Goal: Task Accomplishment & Management: Use online tool/utility

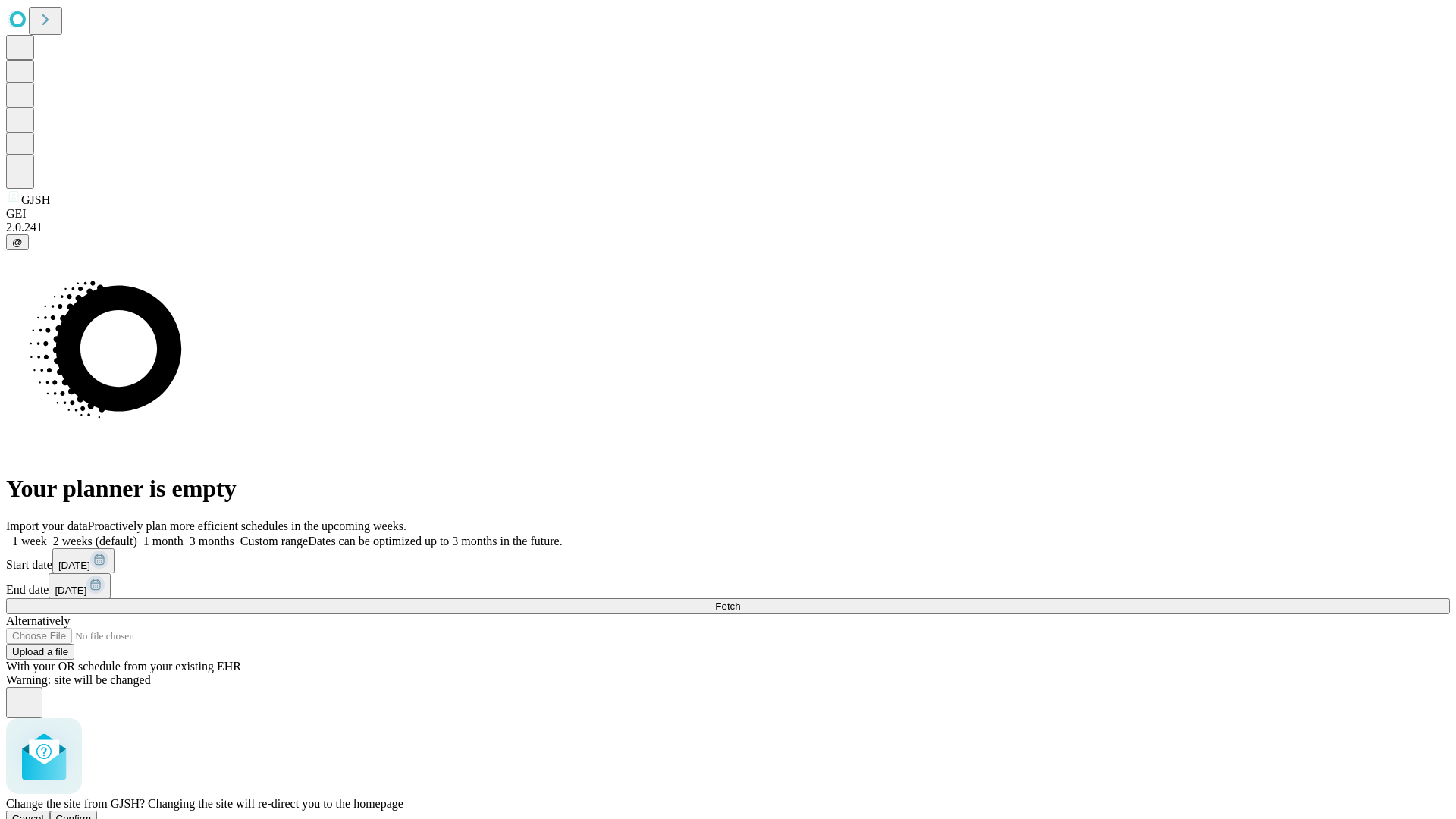
click at [92, 812] on span "Confirm" at bounding box center [74, 818] width 36 height 11
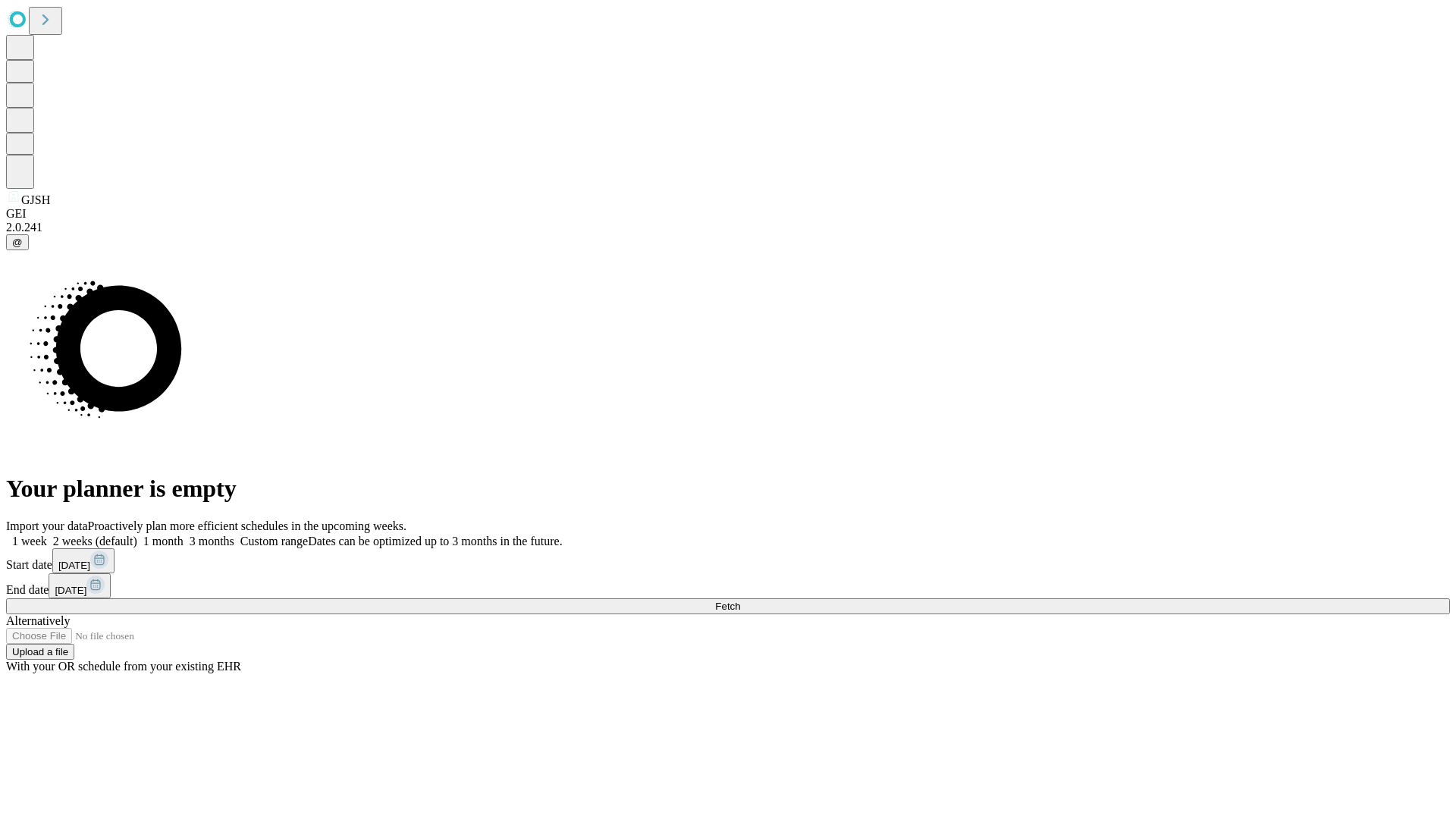
click at [137, 534] on label "2 weeks (default)" at bounding box center [92, 541] width 90 height 13
click at [740, 601] on span "Fetch" at bounding box center [728, 606] width 25 height 11
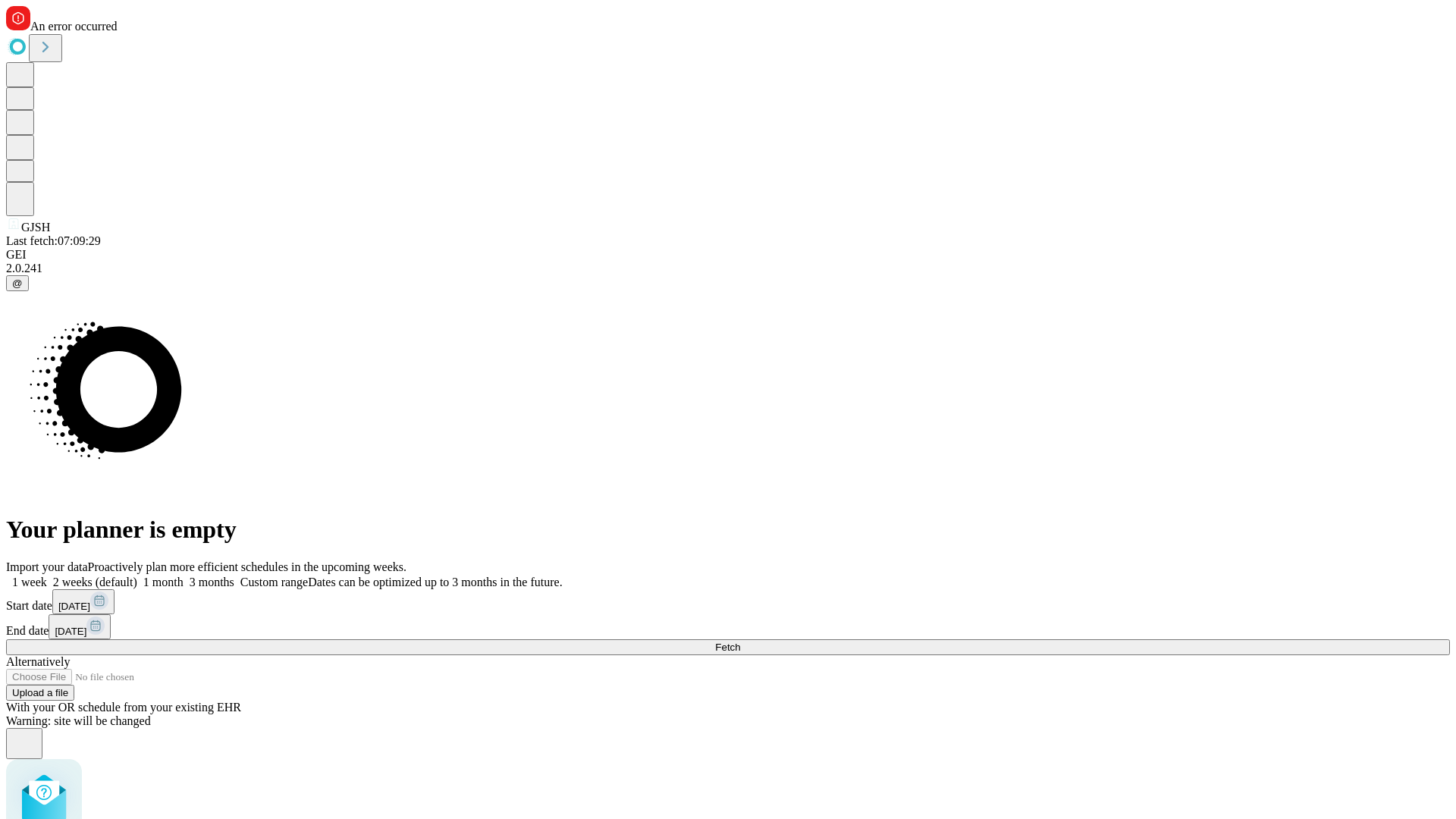
click at [137, 575] on label "2 weeks (default)" at bounding box center [92, 582] width 90 height 13
click at [740, 641] on span "Fetch" at bounding box center [728, 647] width 25 height 11
click at [137, 575] on label "2 weeks (default)" at bounding box center [92, 582] width 90 height 13
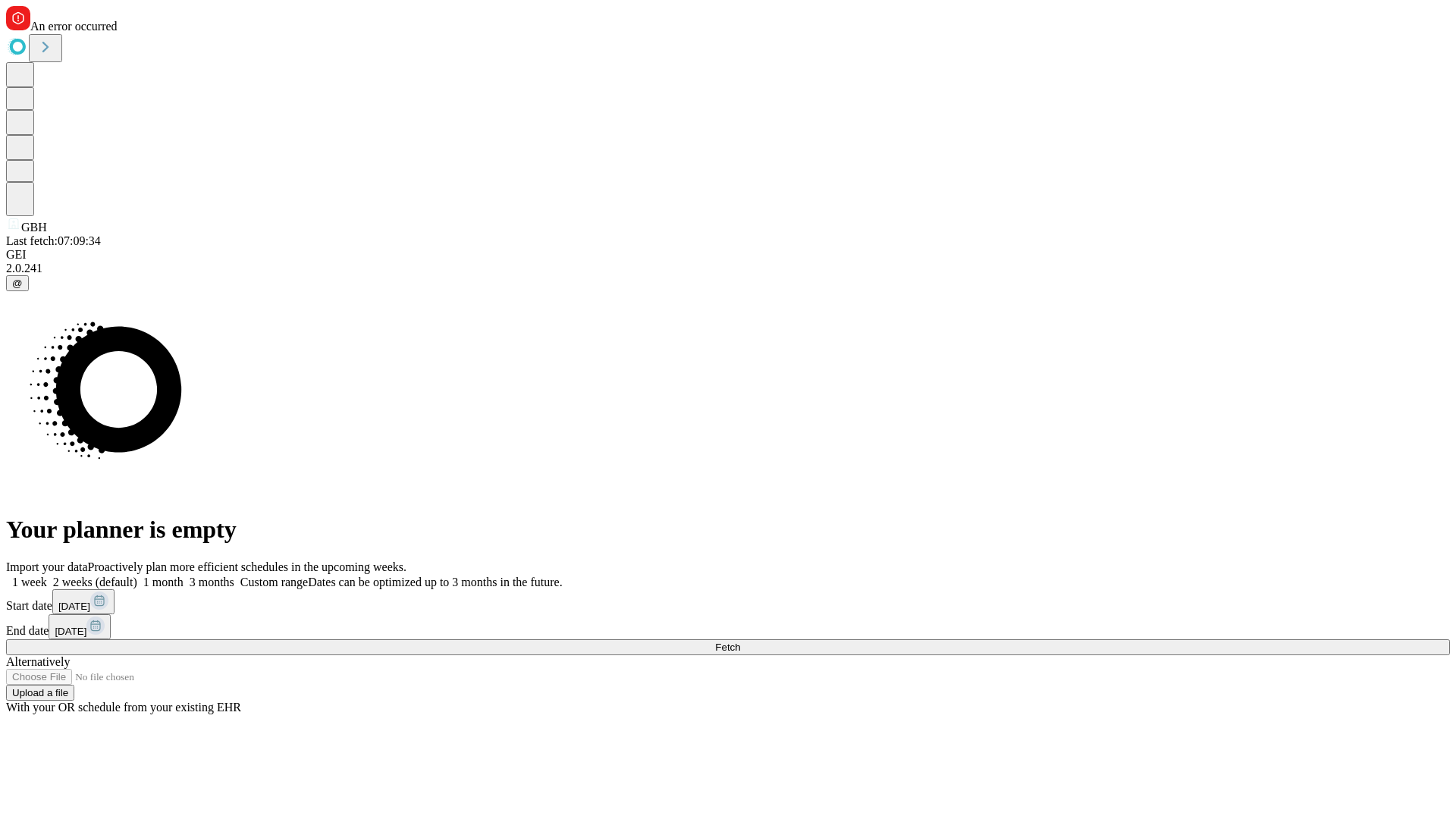
click at [740, 641] on span "Fetch" at bounding box center [728, 647] width 25 height 11
click at [137, 575] on label "2 weeks (default)" at bounding box center [92, 582] width 90 height 13
click at [740, 641] on span "Fetch" at bounding box center [728, 647] width 25 height 11
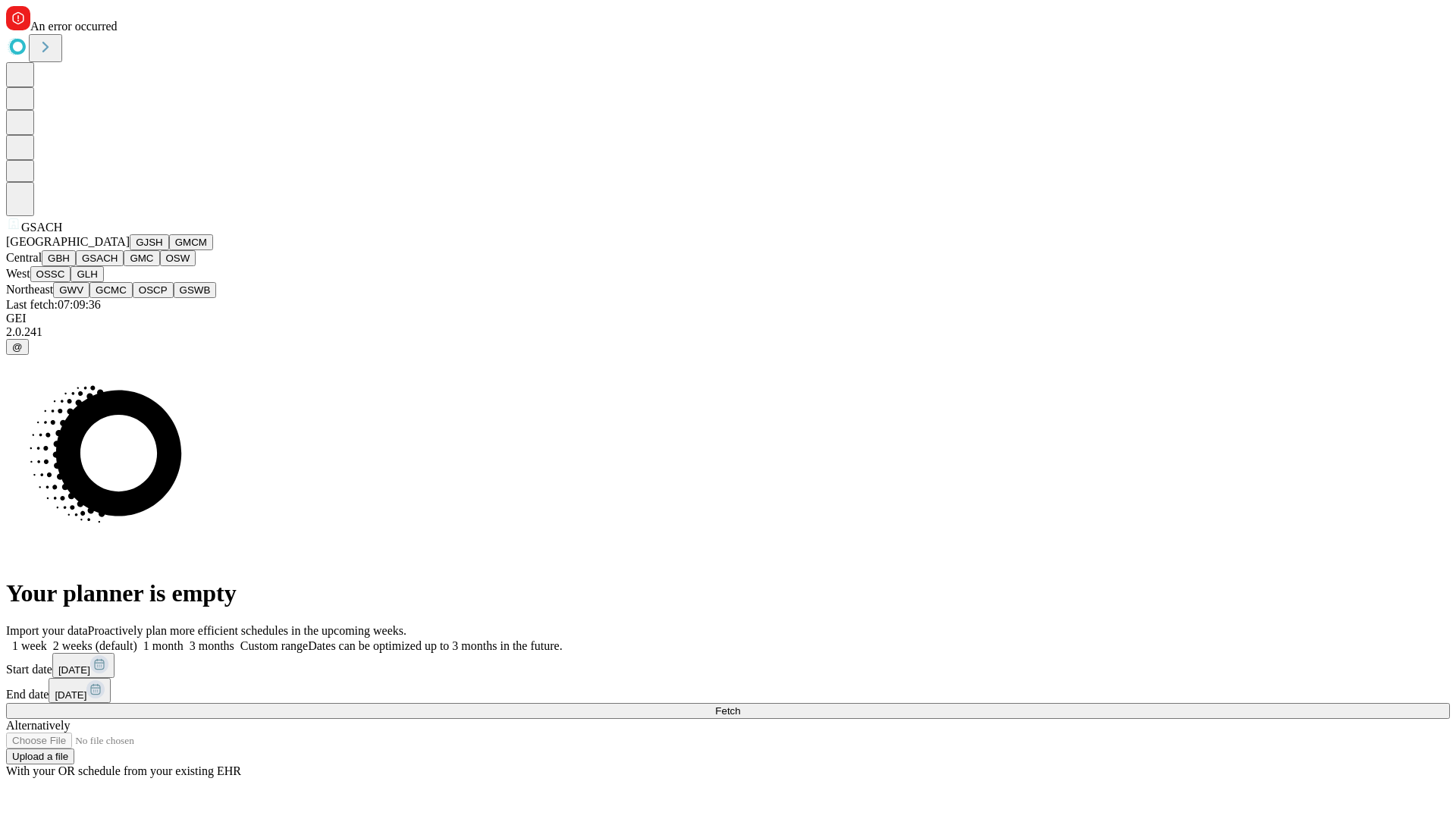
click at [124, 266] on button "GMC" at bounding box center [142, 258] width 36 height 16
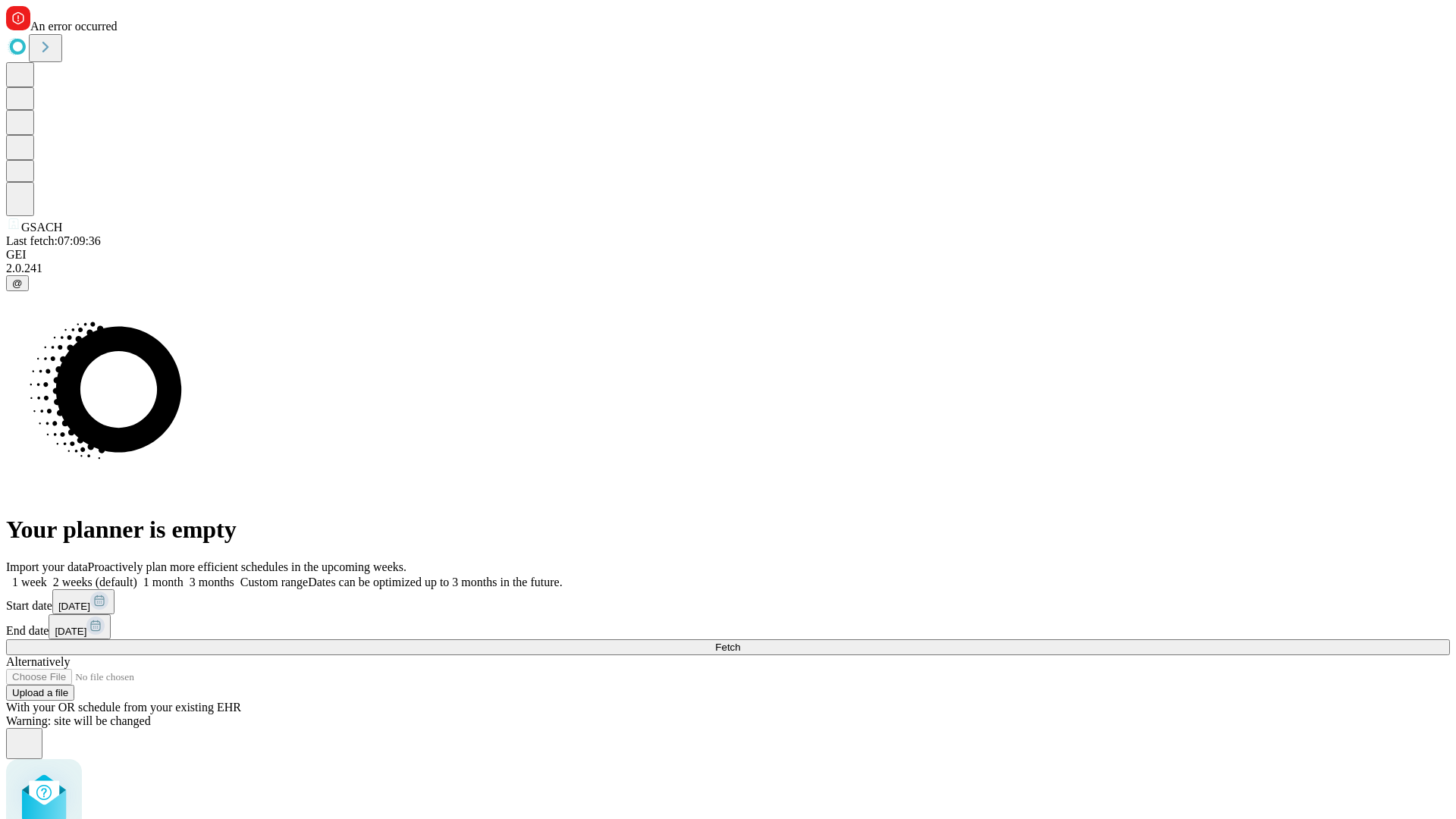
click at [137, 575] on label "2 weeks (default)" at bounding box center [92, 582] width 90 height 13
click at [740, 641] on span "Fetch" at bounding box center [728, 647] width 25 height 11
click at [137, 575] on label "2 weeks (default)" at bounding box center [92, 582] width 90 height 13
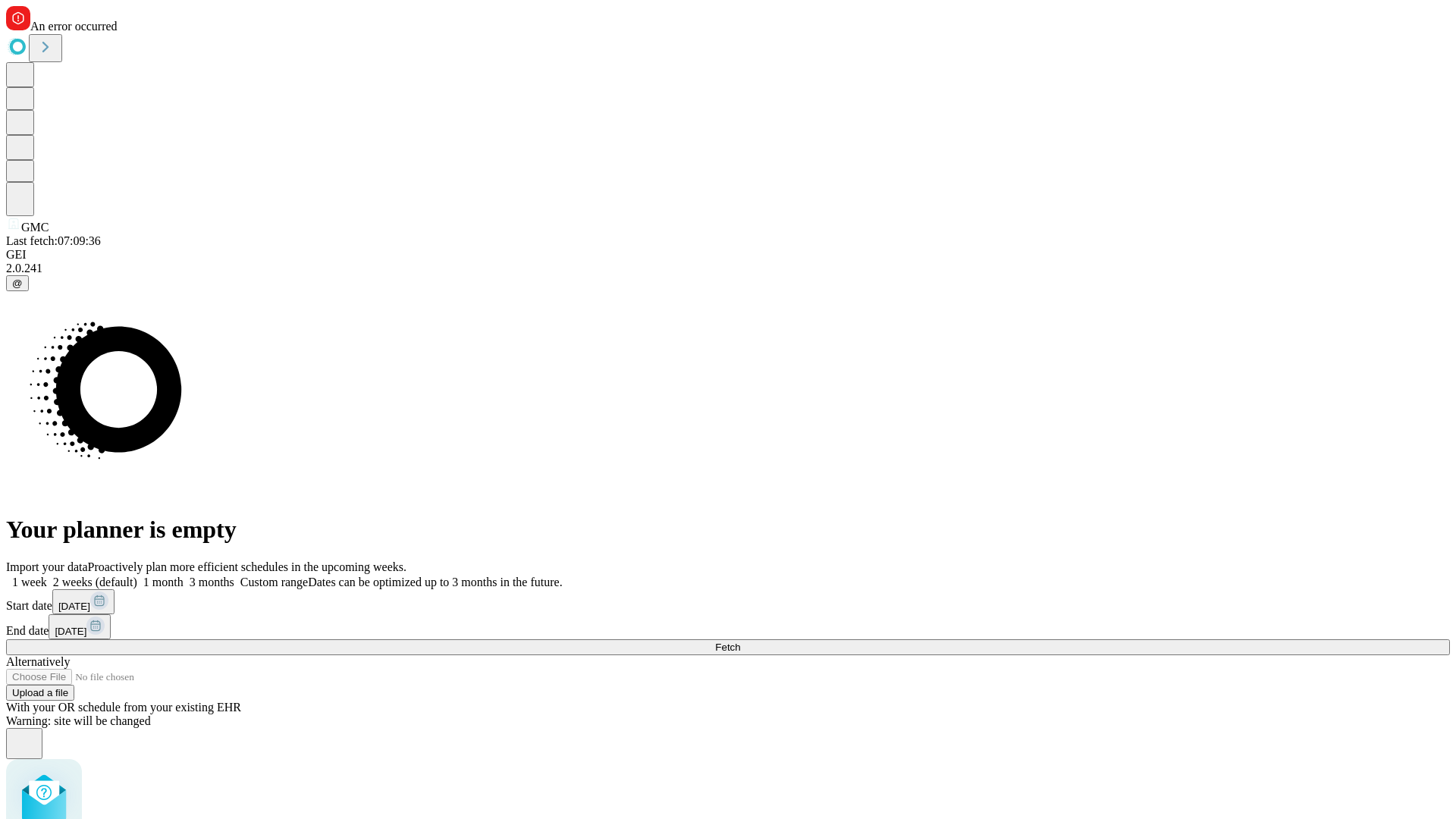
click at [740, 641] on span "Fetch" at bounding box center [728, 647] width 25 height 11
click at [137, 575] on label "2 weeks (default)" at bounding box center [92, 582] width 90 height 13
click at [740, 641] on span "Fetch" at bounding box center [728, 647] width 25 height 11
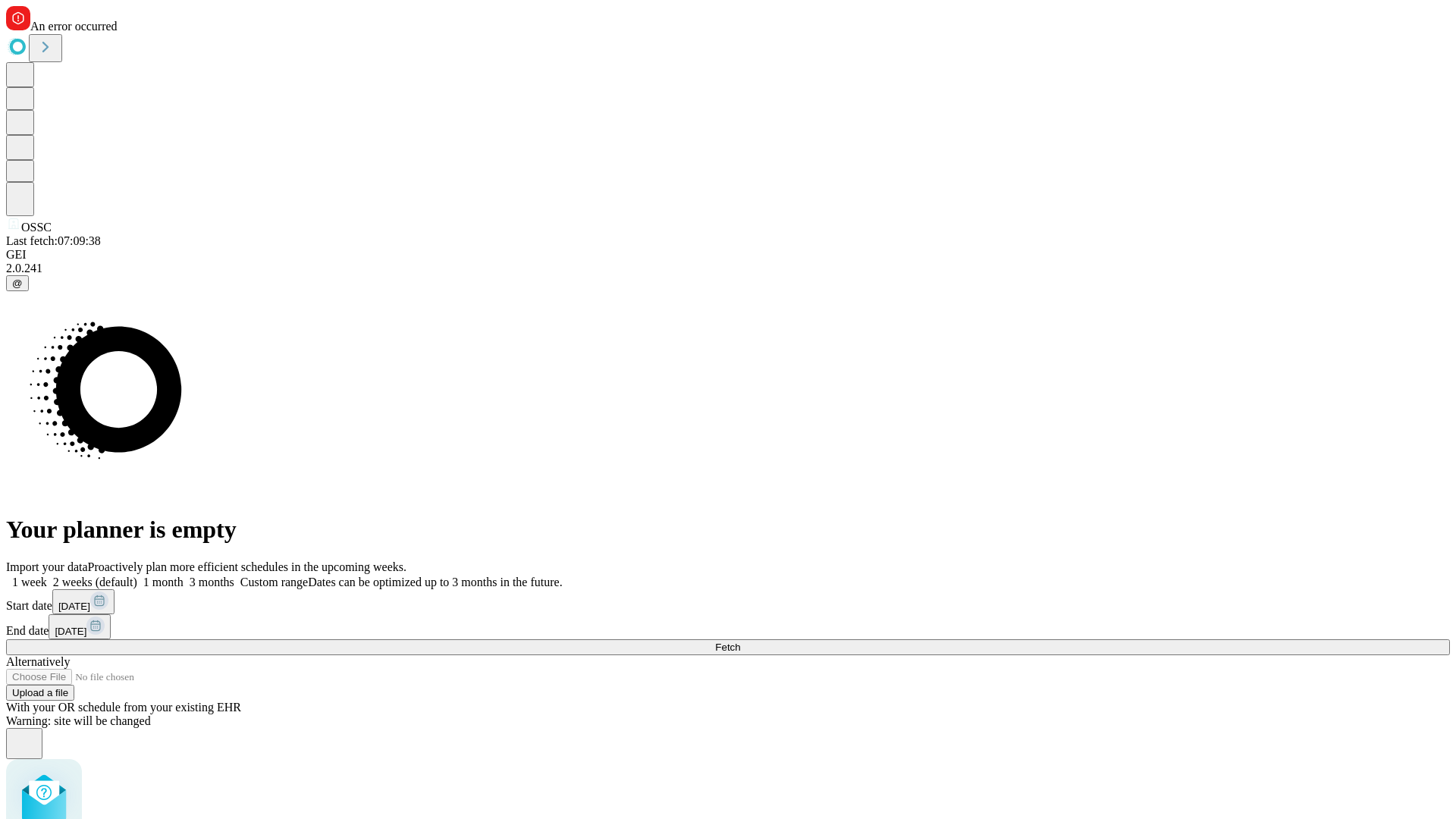
click at [137, 575] on label "2 weeks (default)" at bounding box center [92, 582] width 90 height 13
click at [740, 641] on span "Fetch" at bounding box center [728, 647] width 25 height 11
click at [137, 575] on label "2 weeks (default)" at bounding box center [92, 582] width 90 height 13
click at [740, 641] on span "Fetch" at bounding box center [728, 647] width 25 height 11
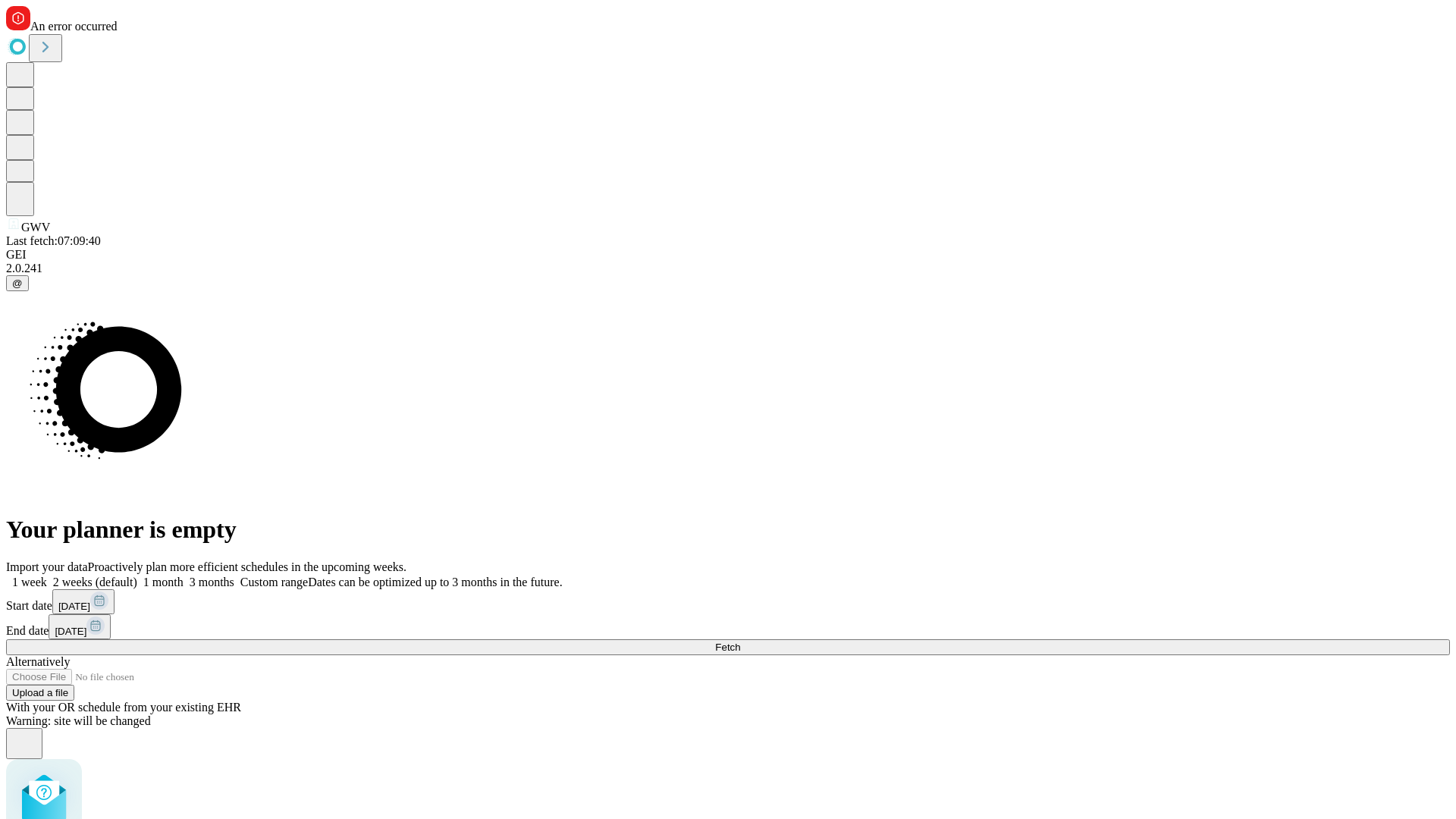
click at [137, 575] on label "2 weeks (default)" at bounding box center [92, 582] width 90 height 13
click at [740, 641] on span "Fetch" at bounding box center [728, 647] width 25 height 11
click at [137, 575] on label "2 weeks (default)" at bounding box center [92, 582] width 90 height 13
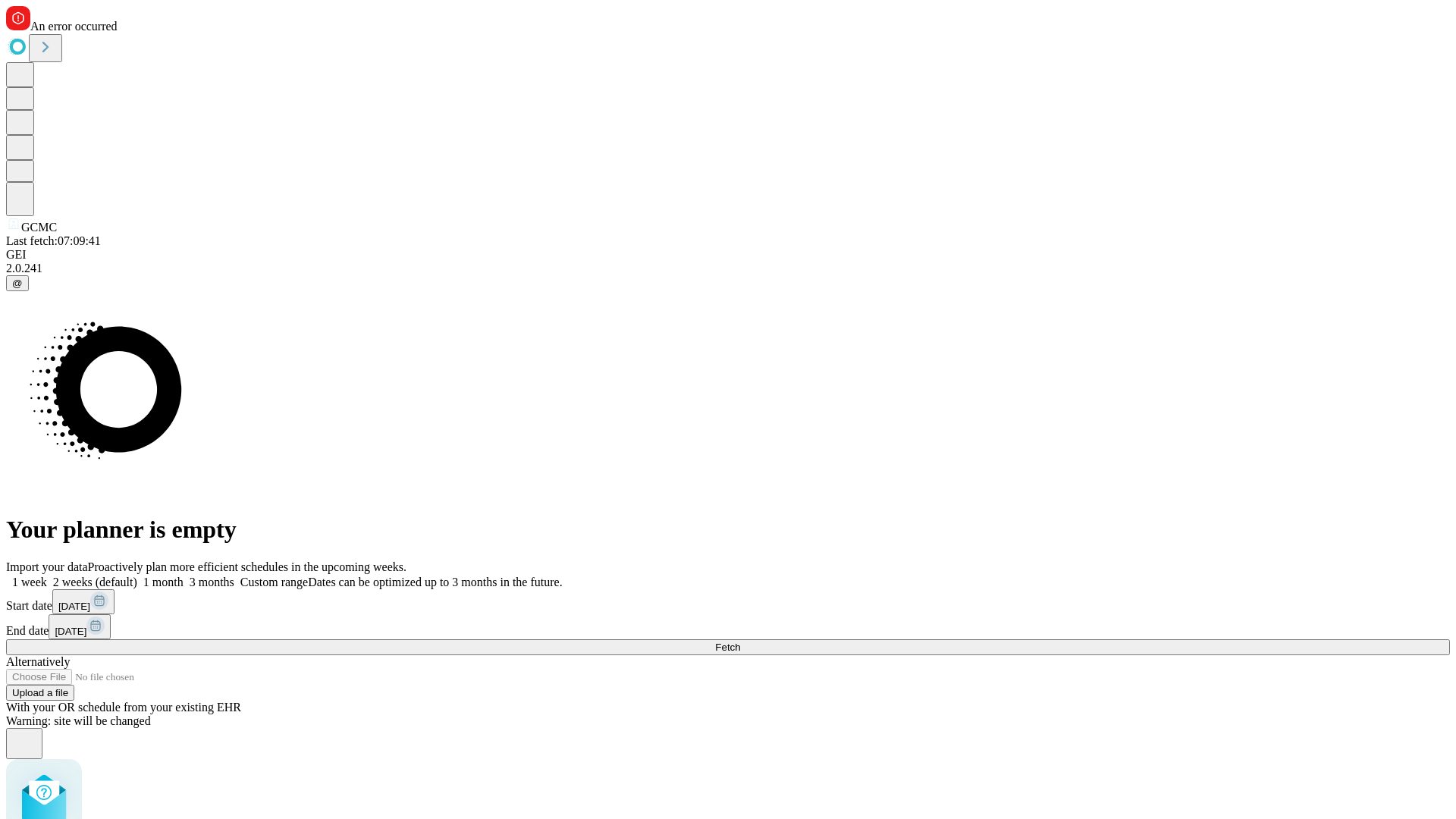
click at [740, 641] on span "Fetch" at bounding box center [728, 647] width 25 height 11
